Goal: Task Accomplishment & Management: Use online tool/utility

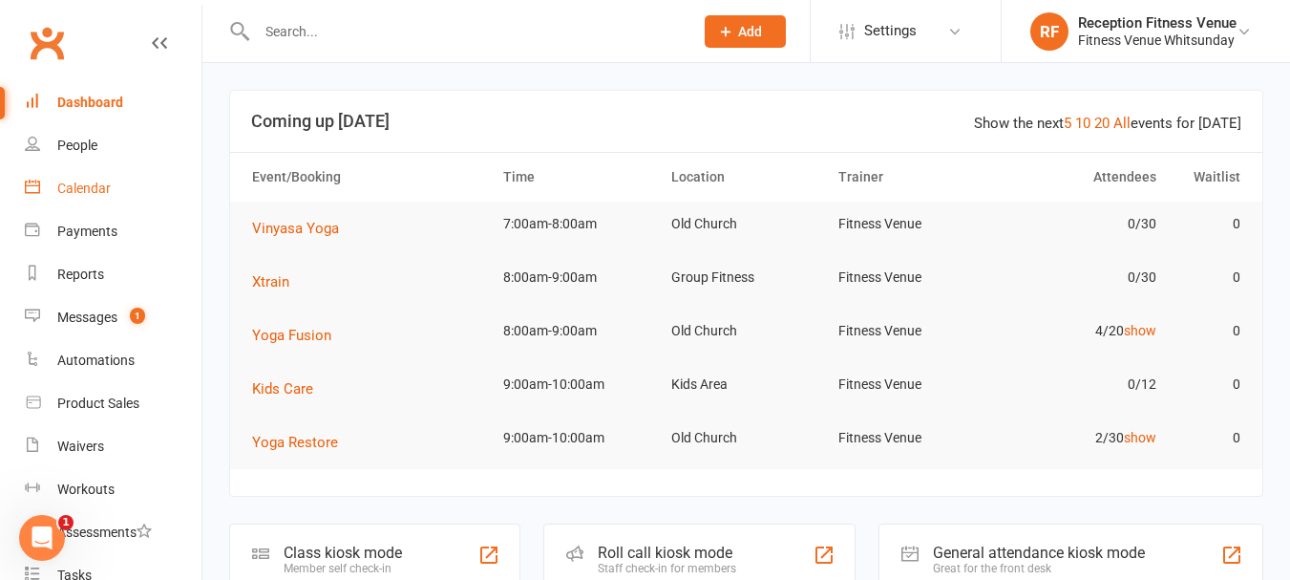
click at [71, 200] on link "Calendar" at bounding box center [113, 188] width 177 height 43
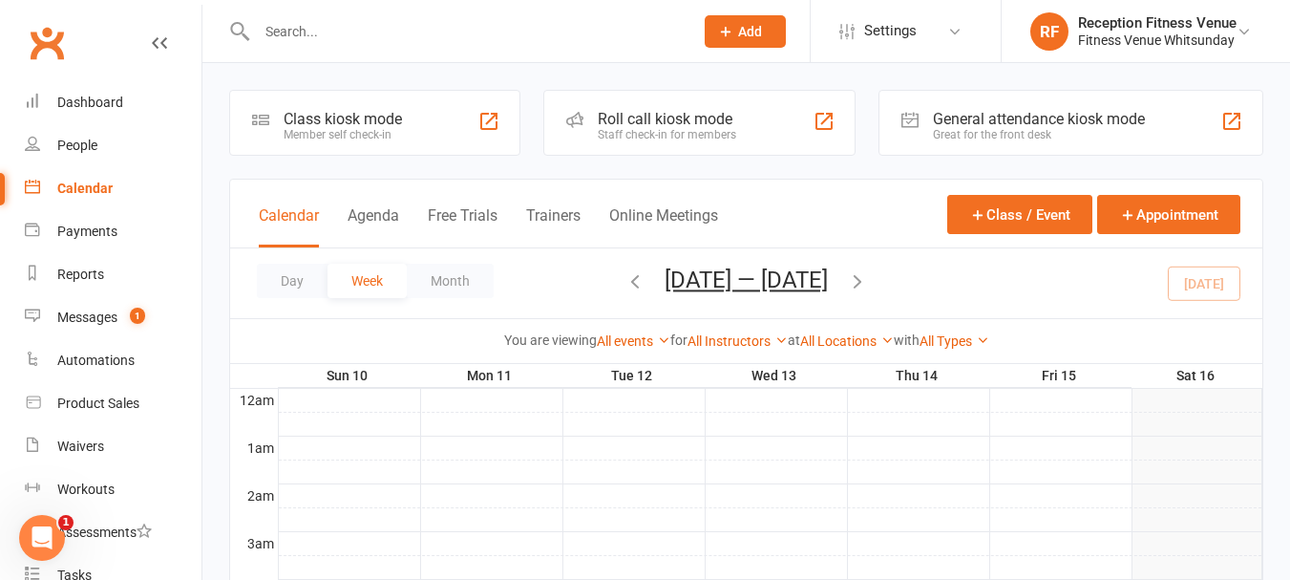
click at [950, 121] on div "General attendance kiosk mode" at bounding box center [1039, 119] width 212 height 18
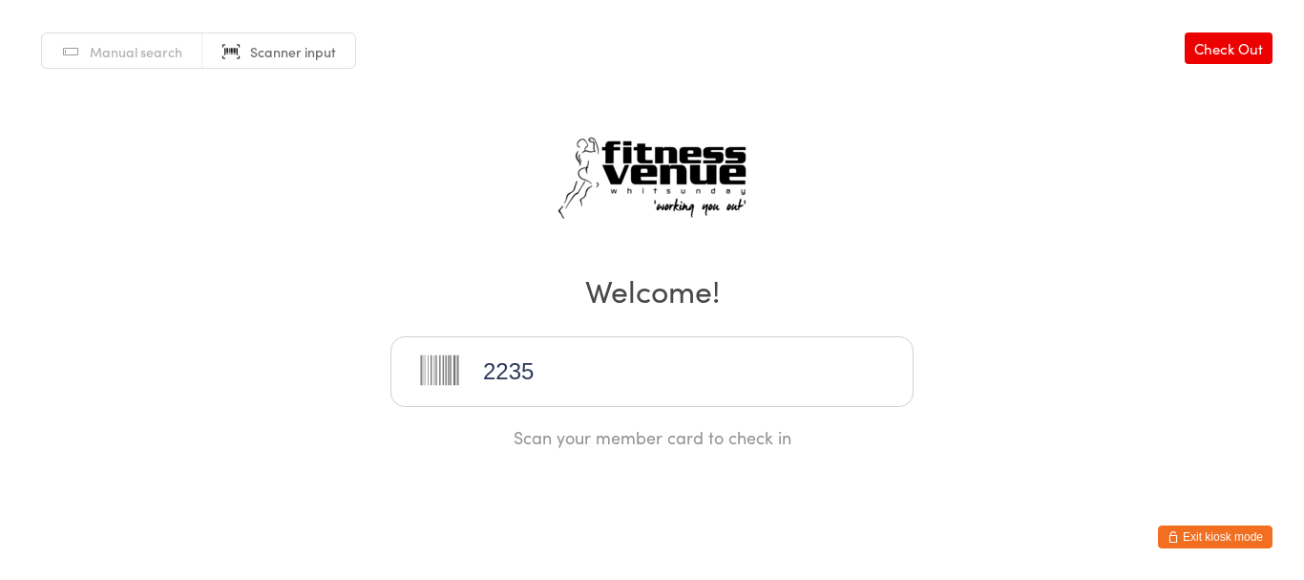
type input "22353"
